Goal: Navigation & Orientation: Find specific page/section

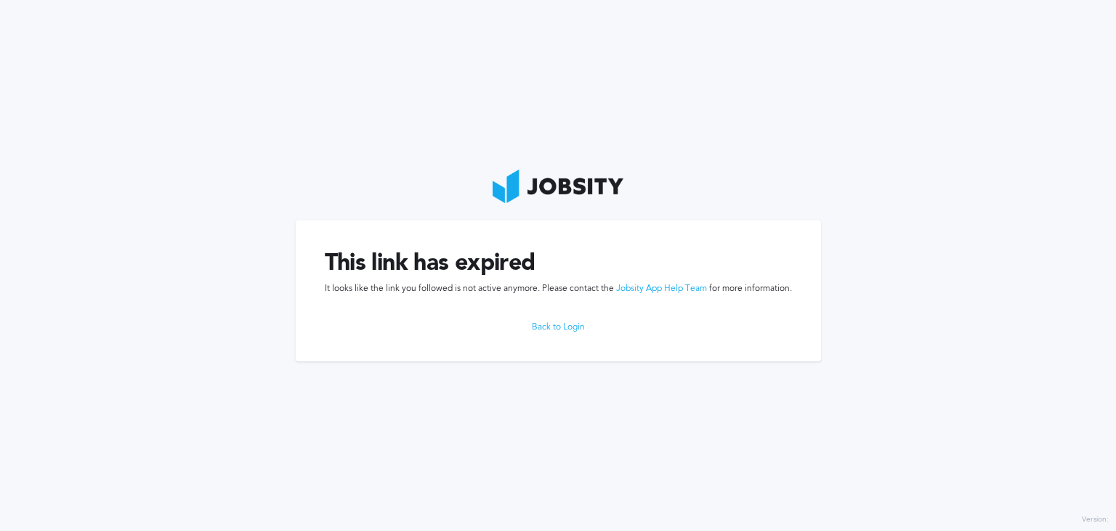
click at [561, 328] on link "Back to Login" at bounding box center [558, 327] width 467 height 10
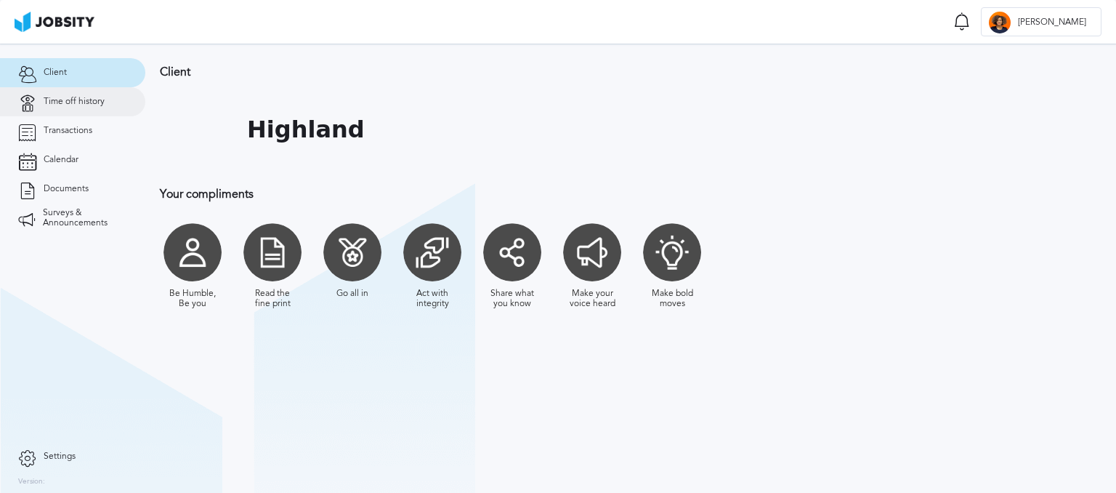
click at [76, 105] on span "Time off history" at bounding box center [74, 102] width 61 height 10
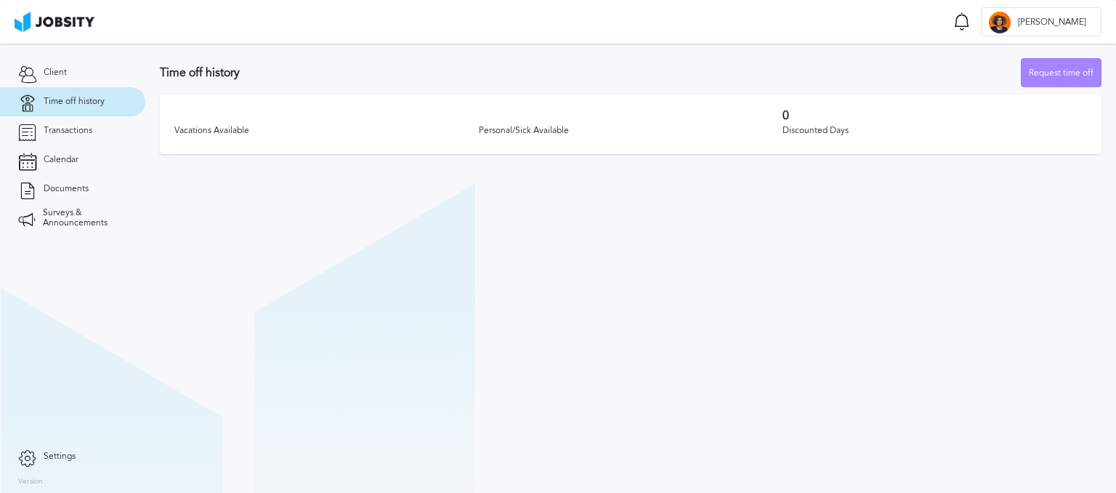
click at [1059, 70] on div "Request time off" at bounding box center [1061, 73] width 79 height 29
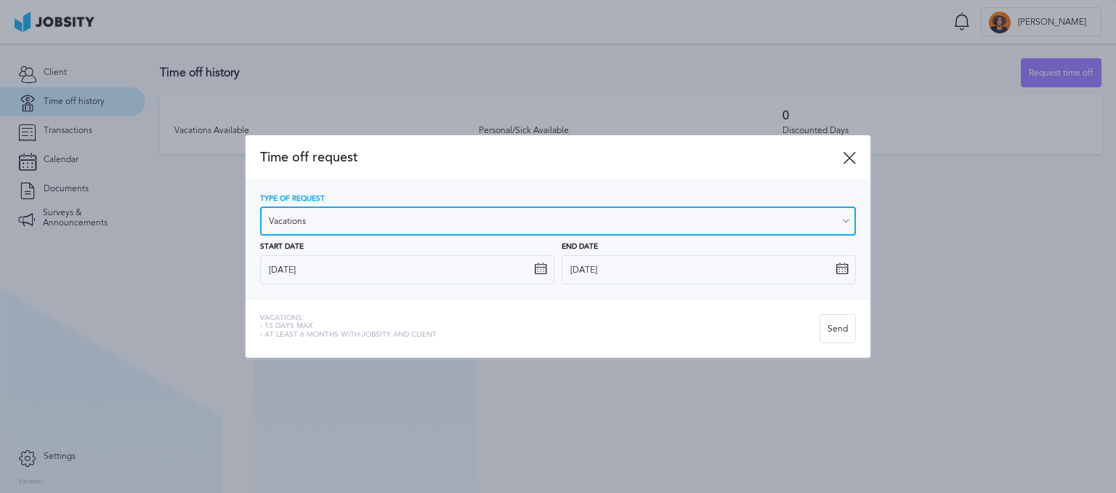
click at [392, 224] on input "Vacations" at bounding box center [558, 220] width 596 height 29
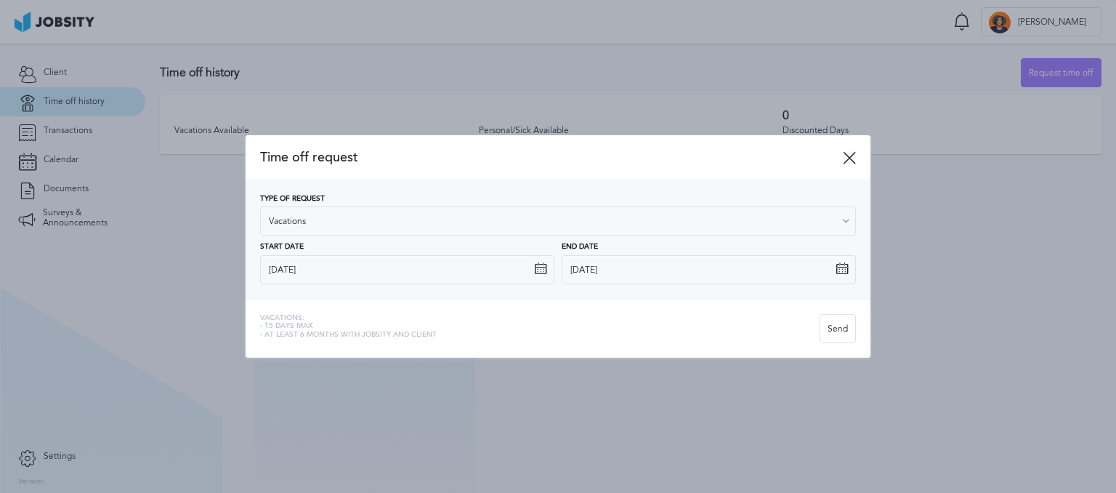
click at [851, 161] on icon at bounding box center [849, 157] width 13 height 13
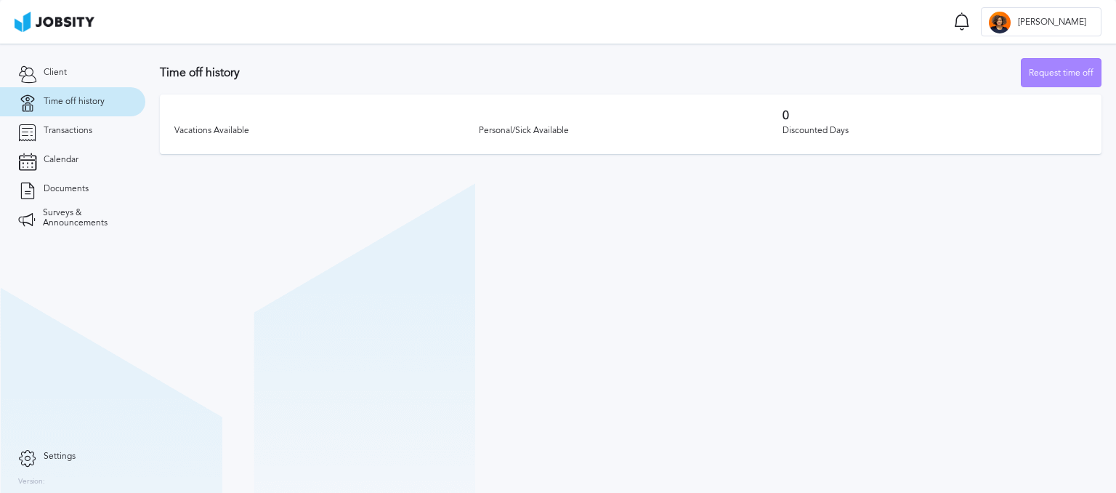
click at [1034, 70] on div "Request time off" at bounding box center [1061, 73] width 79 height 29
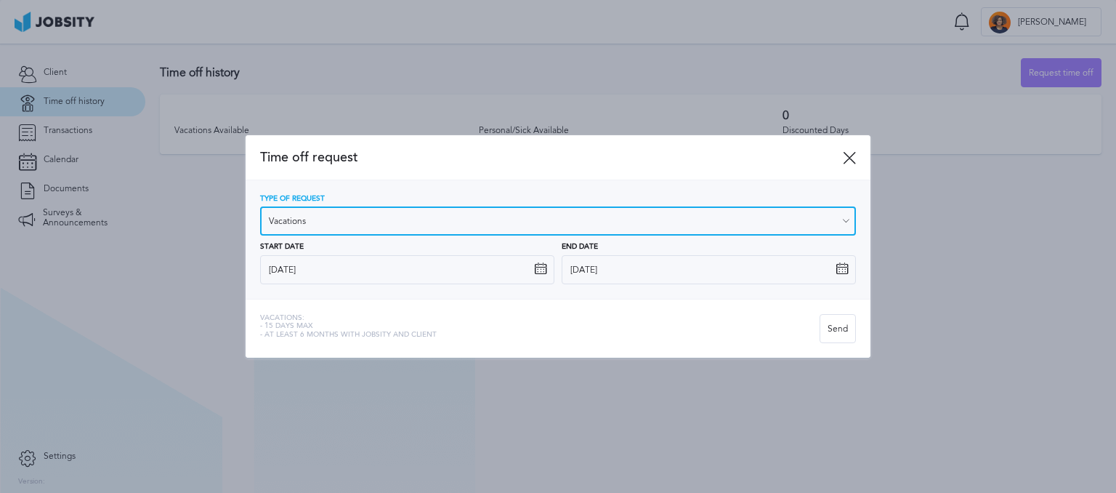
click at [290, 222] on input "Vacations" at bounding box center [558, 220] width 596 height 29
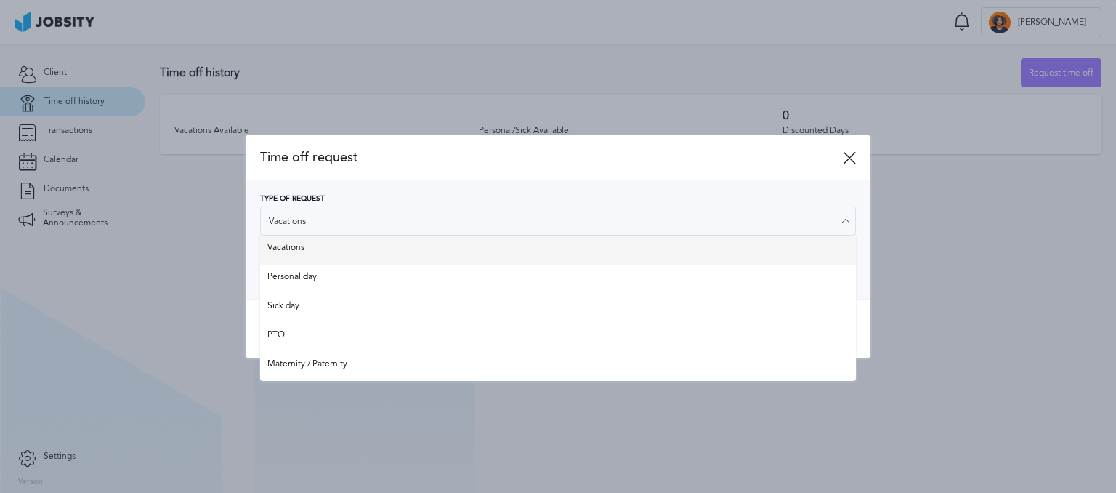
click at [294, 247] on div "Type of Request Vacations Vacations Personal day Sick day PTO Maternity / Pater…" at bounding box center [558, 239] width 596 height 89
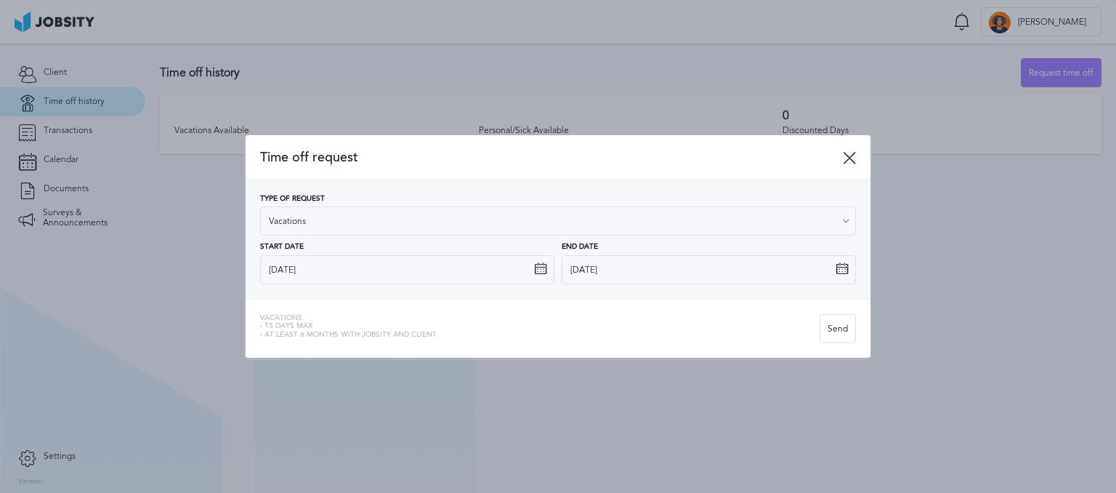
click at [846, 152] on icon at bounding box center [849, 157] width 13 height 13
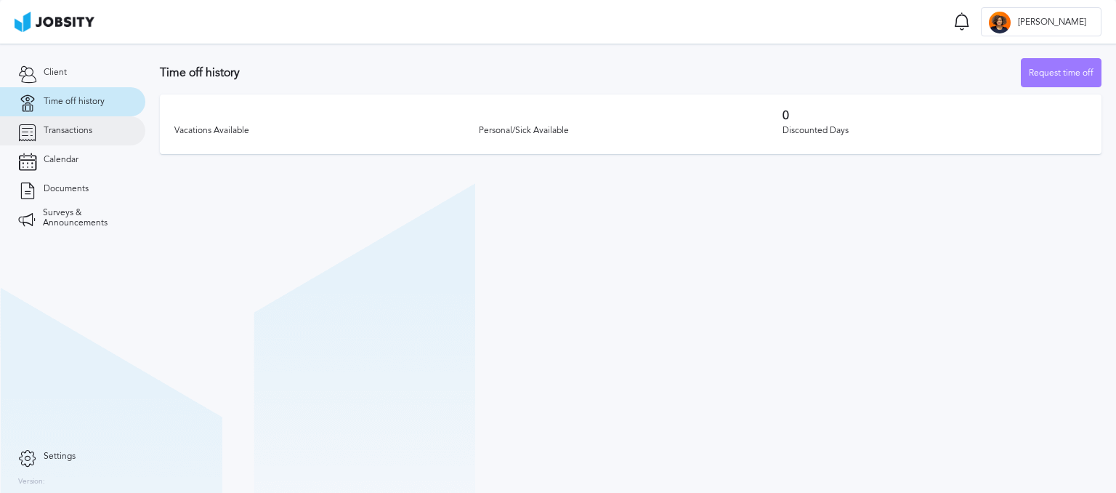
click at [45, 126] on span "Transactions" at bounding box center [68, 131] width 49 height 10
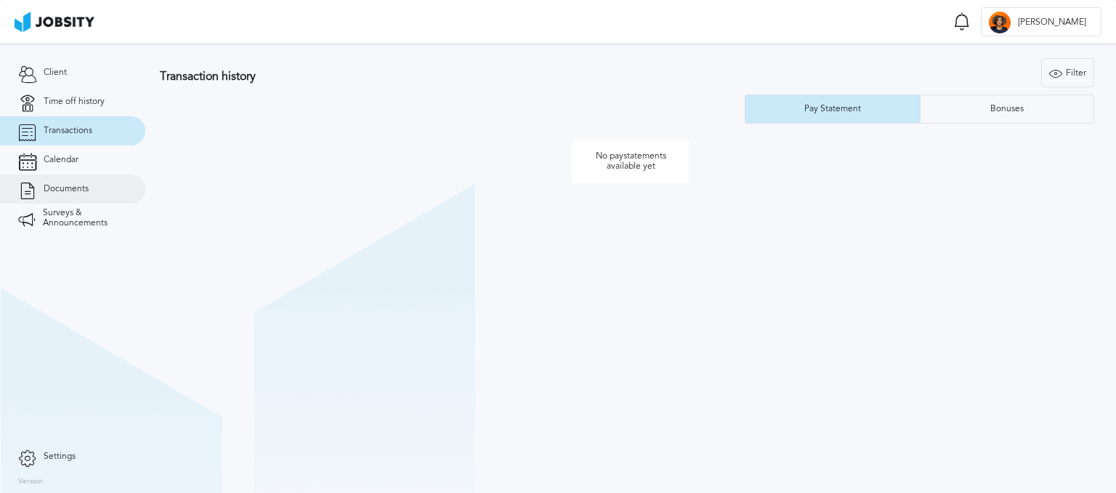
click at [65, 189] on span "Documents" at bounding box center [66, 189] width 45 height 10
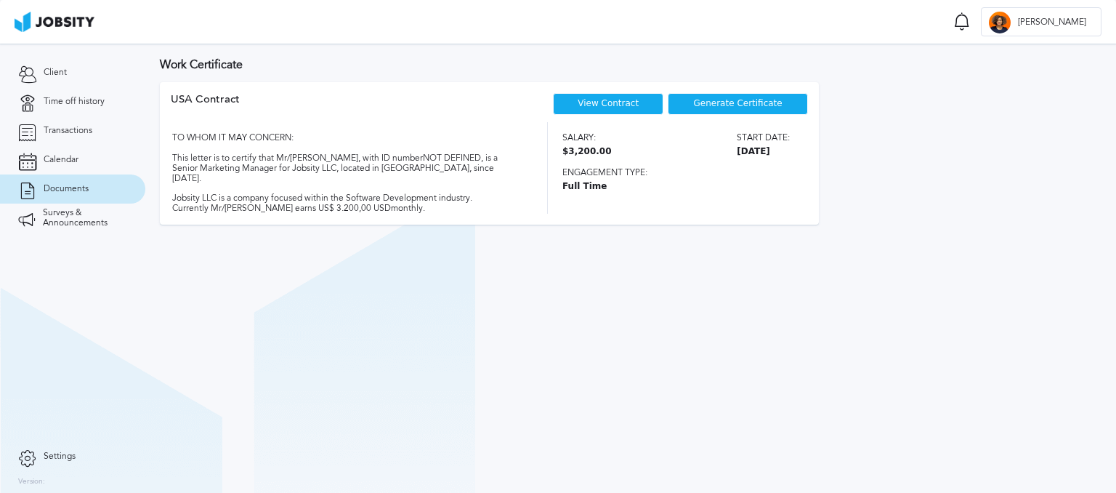
click at [746, 110] on div "Generate Certificate" at bounding box center [738, 104] width 140 height 22
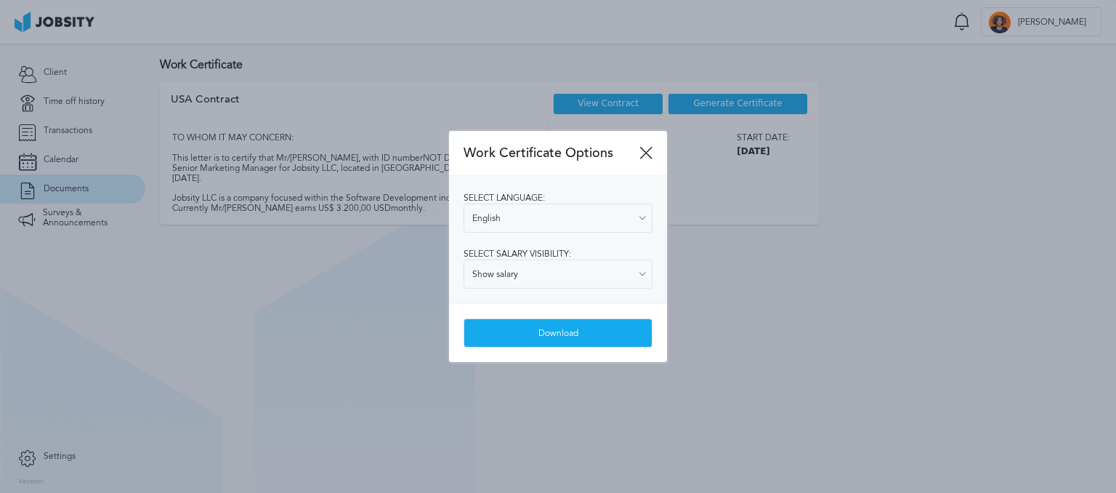
click at [560, 233] on div "Select language: English English Spanish Select salary visibility: Show salary …" at bounding box center [558, 239] width 218 height 127
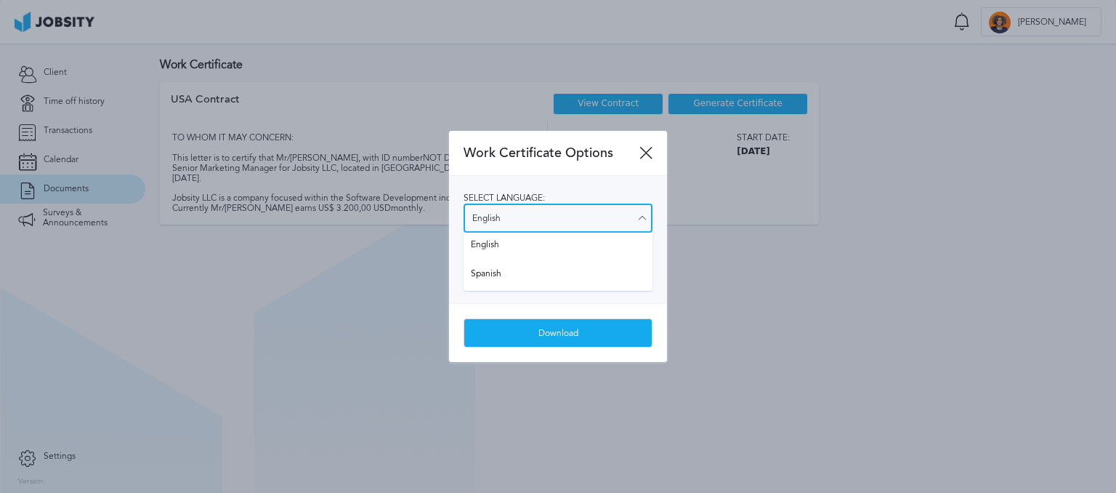
click at [559, 221] on input "English" at bounding box center [558, 217] width 189 height 29
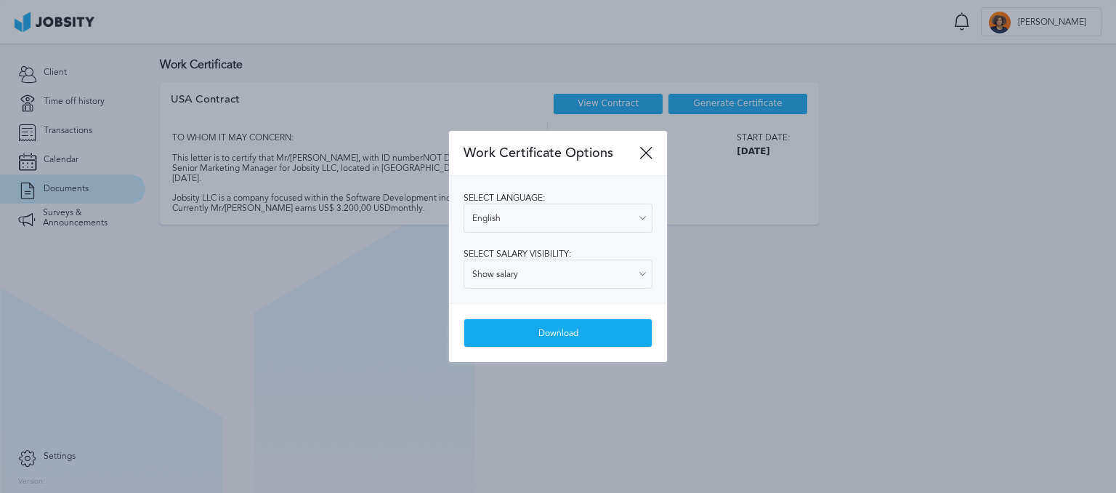
click at [610, 172] on div "Work Certificate Options" at bounding box center [558, 153] width 218 height 45
click at [643, 151] on icon at bounding box center [646, 152] width 13 height 13
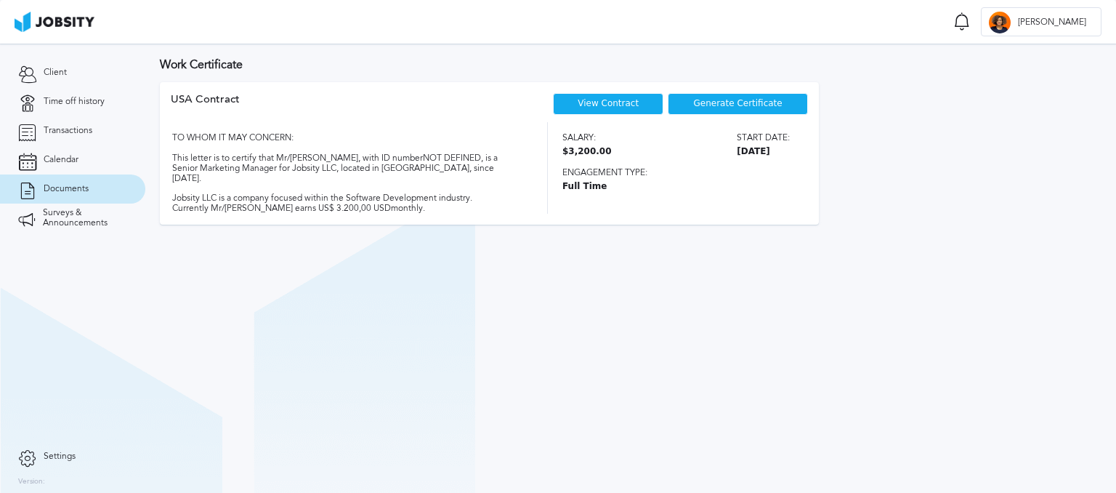
click at [619, 108] on link "View Contract" at bounding box center [608, 103] width 61 height 10
click at [64, 225] on span "Surveys & Announcements" at bounding box center [85, 218] width 84 height 20
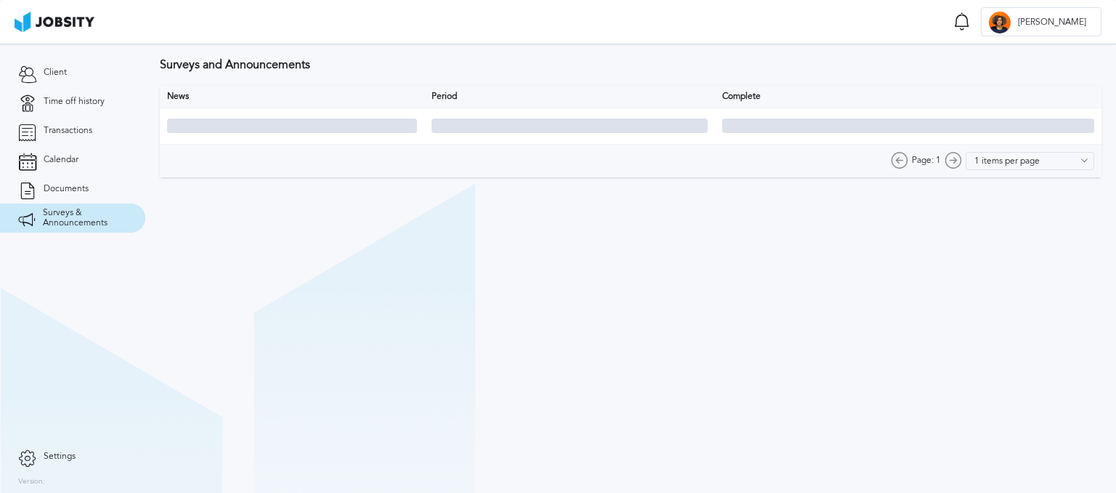
type input "10 items per page"
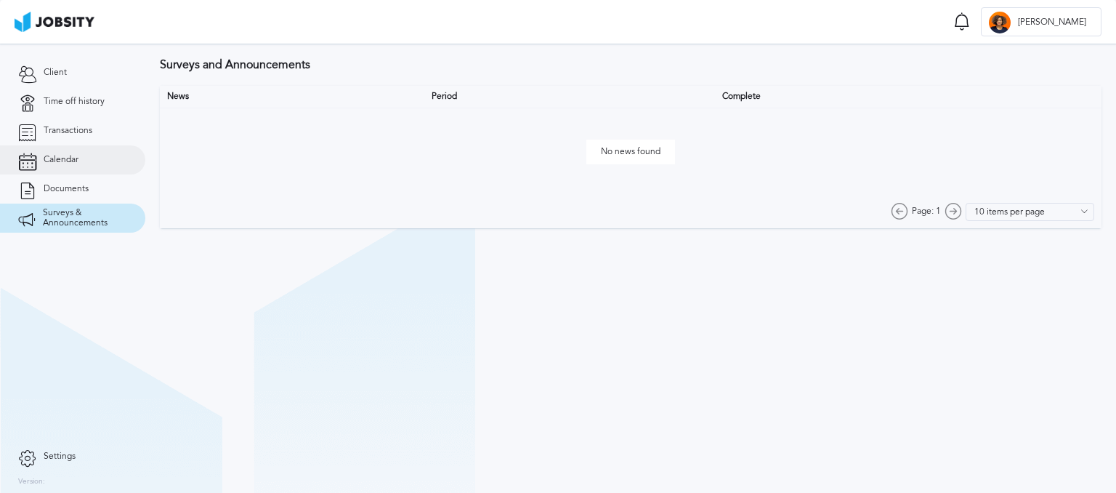
click at [58, 161] on span "Calendar" at bounding box center [61, 160] width 35 height 10
